Goal: Navigation & Orientation: Find specific page/section

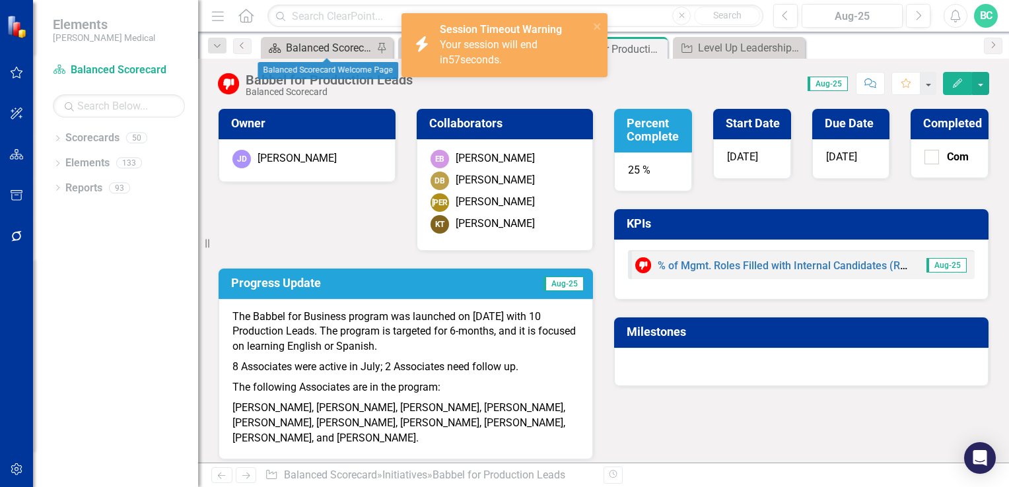
click at [309, 49] on div "Balanced Scorecard Welcome Page" at bounding box center [329, 48] width 87 height 17
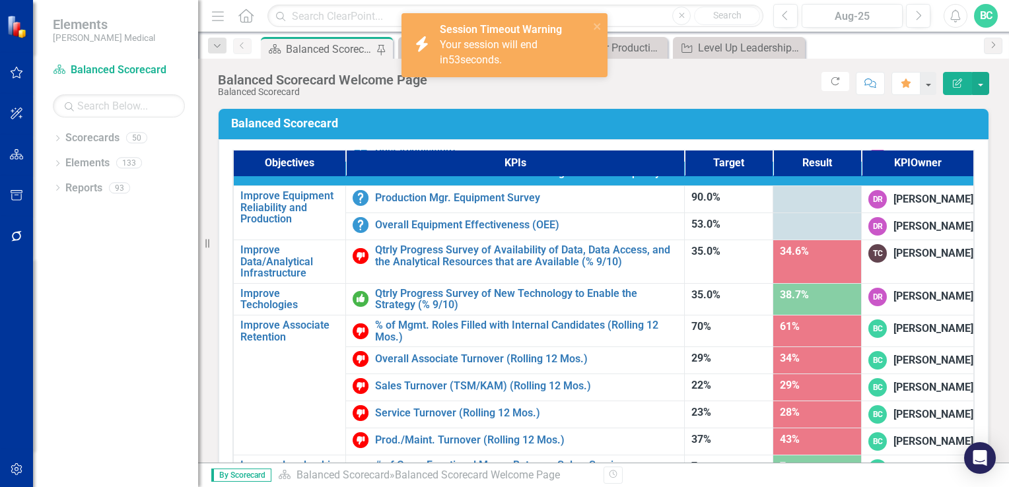
scroll to position [755, 0]
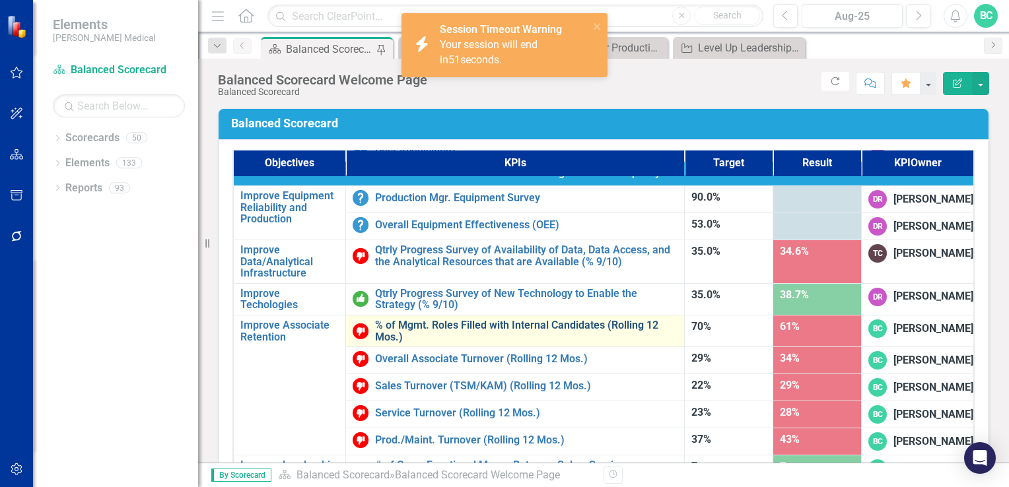
click at [556, 336] on link "% of Mgmt. Roles Filled with Internal Candidates (Rolling 12 Mos.)" at bounding box center [526, 331] width 302 height 23
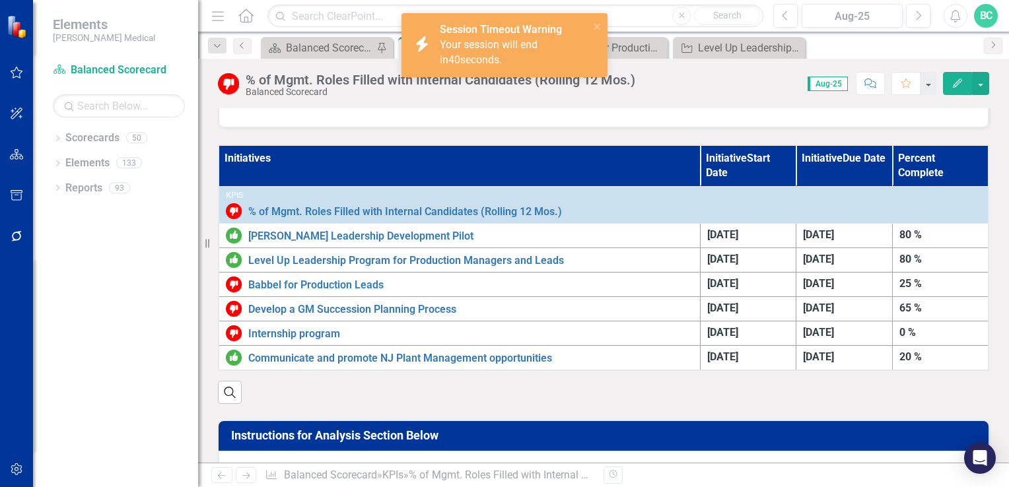
scroll to position [359, 0]
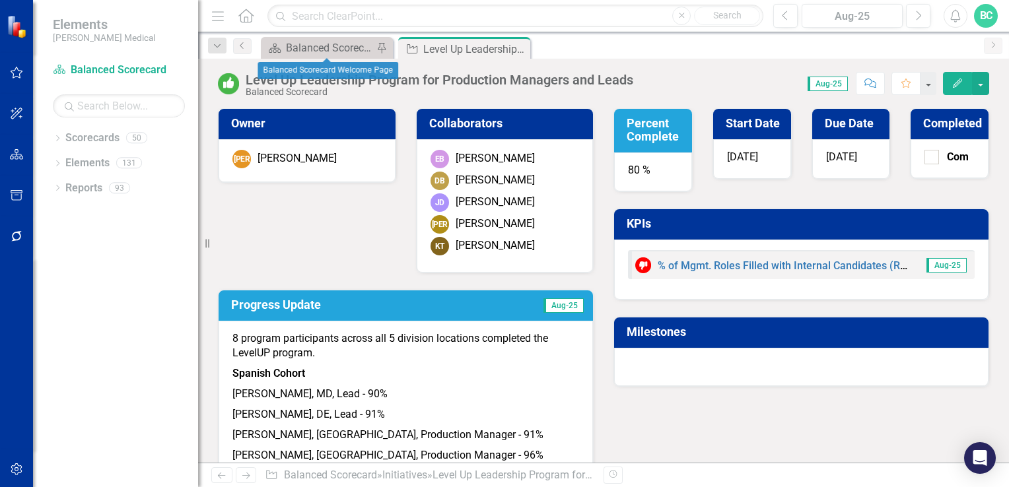
click at [326, 56] on div "Scorecard Balanced Scorecard Welcome Page Pin" at bounding box center [327, 48] width 132 height 22
click at [328, 48] on div "Balanced Scorecard Welcome Page" at bounding box center [329, 48] width 87 height 17
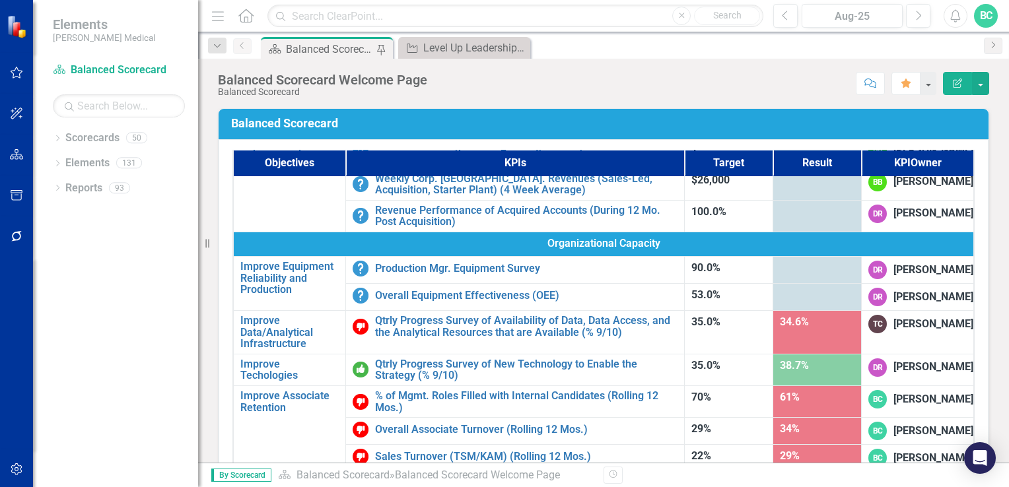
scroll to position [837, 0]
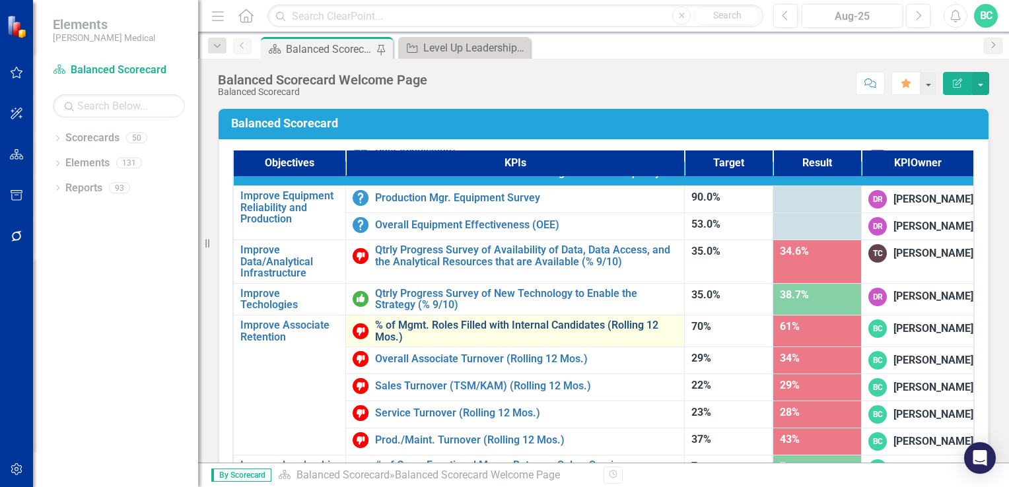
click at [510, 320] on link "% of Mgmt. Roles Filled with Internal Candidates (Rolling 12 Mos.)" at bounding box center [526, 331] width 302 height 23
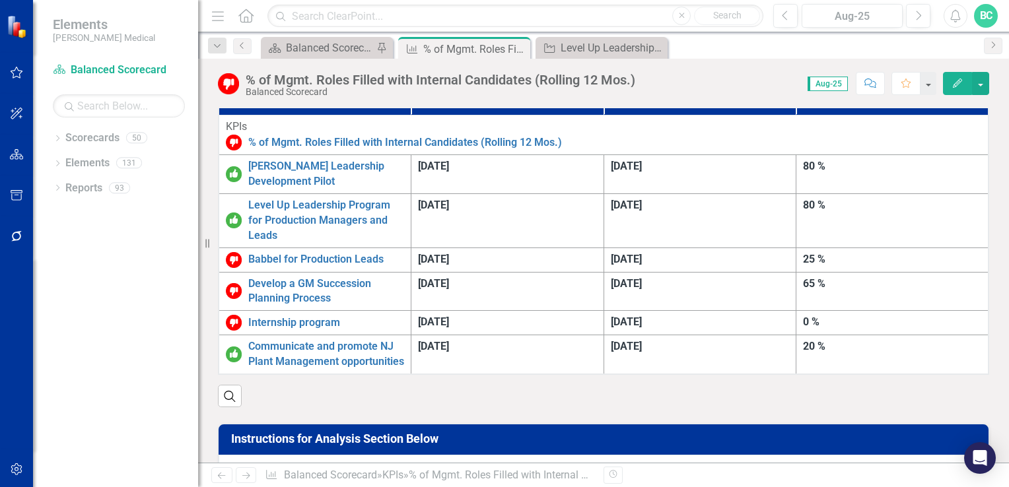
scroll to position [401, 0]
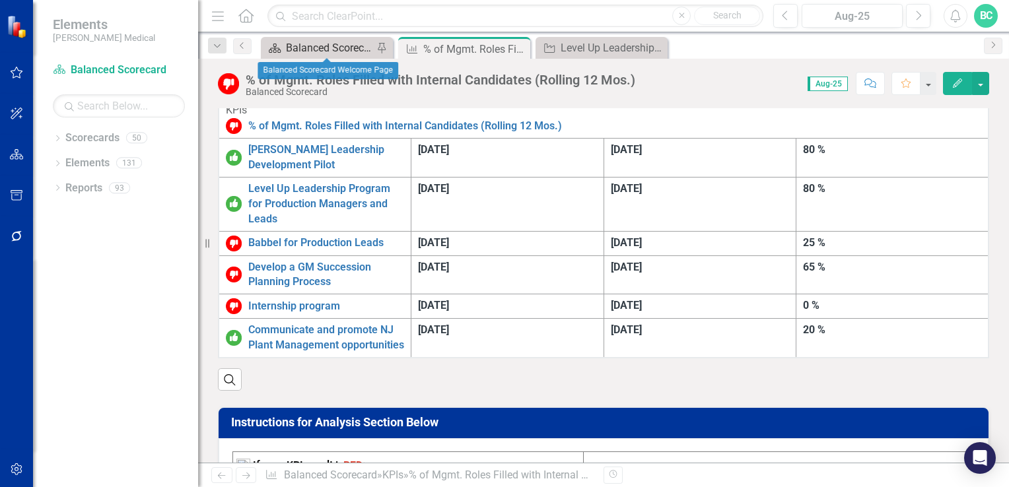
click at [346, 50] on div "Balanced Scorecard Welcome Page" at bounding box center [329, 48] width 87 height 17
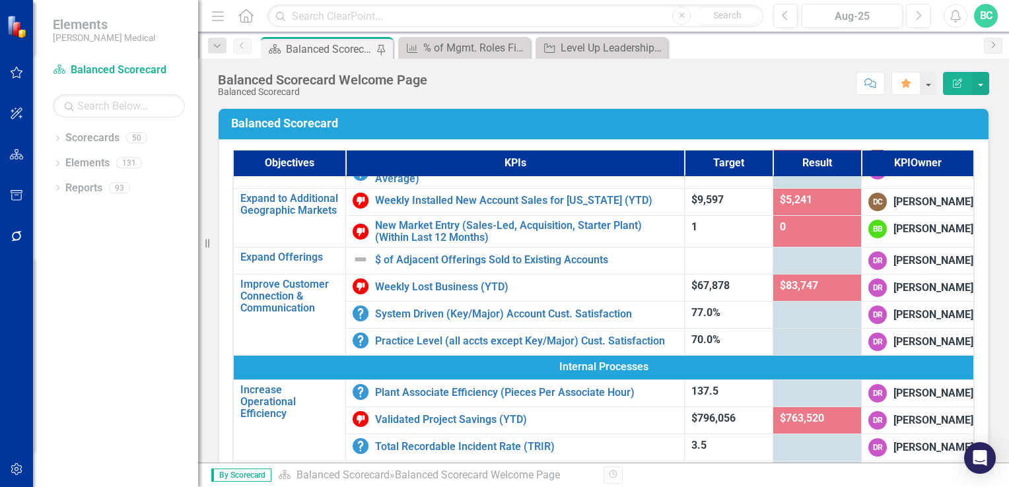
scroll to position [194, 0]
